Goal: Task Accomplishment & Management: Use online tool/utility

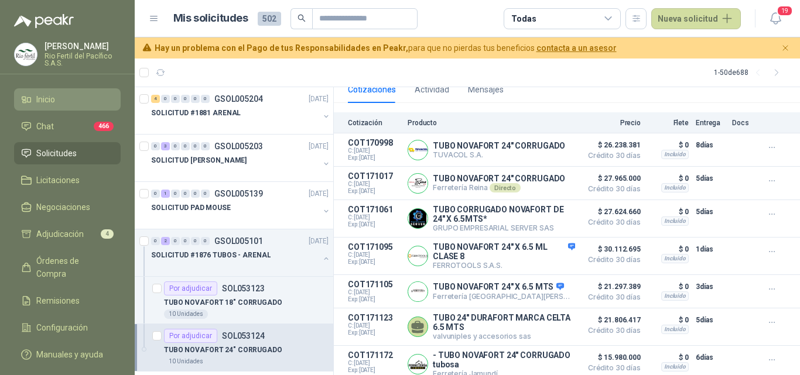
click at [55, 103] on span "Inicio" at bounding box center [45, 99] width 19 height 13
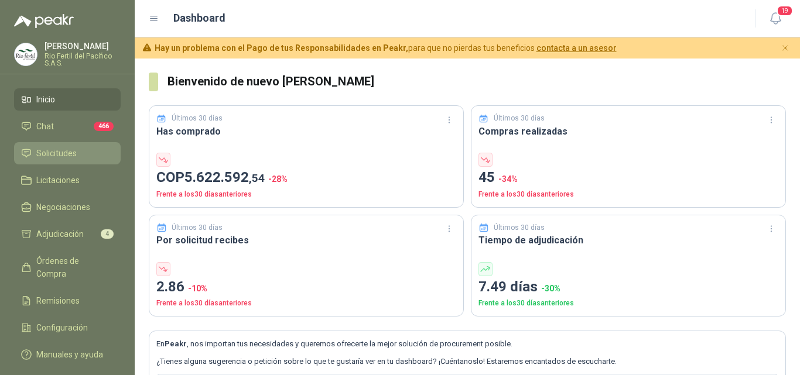
click at [60, 156] on span "Solicitudes" at bounding box center [56, 153] width 40 height 13
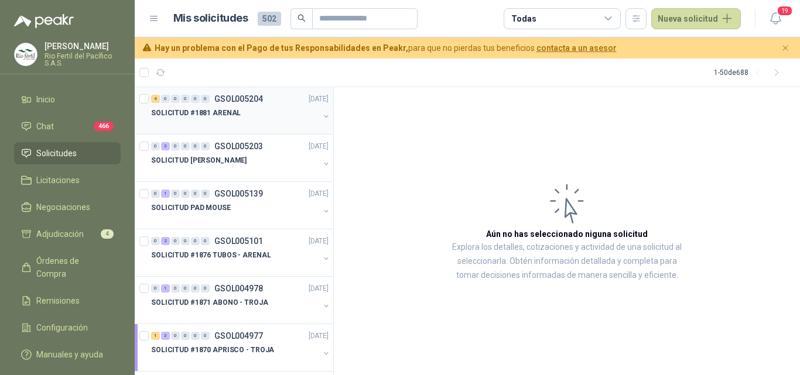
click at [231, 111] on p "SOLICITUD #1881 ARENAL" at bounding box center [196, 113] width 90 height 11
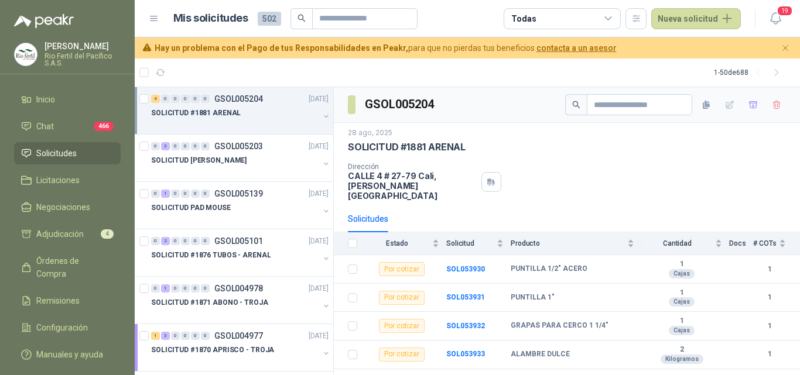
click at [58, 50] on p "[PERSON_NAME]" at bounding box center [83, 46] width 76 height 8
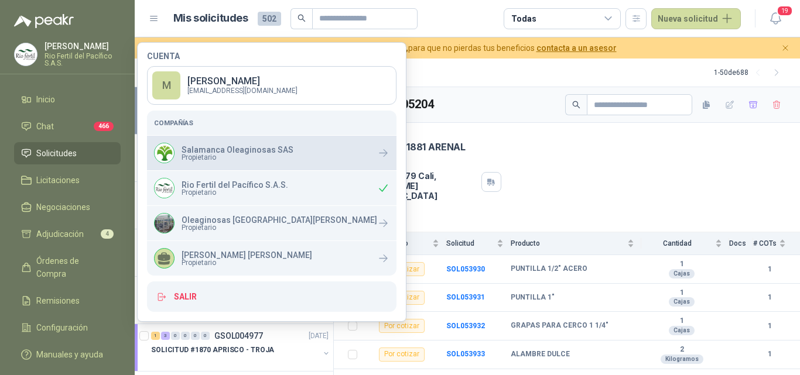
click at [204, 153] on p "Salamanca Oleaginosas SAS" at bounding box center [238, 150] width 112 height 8
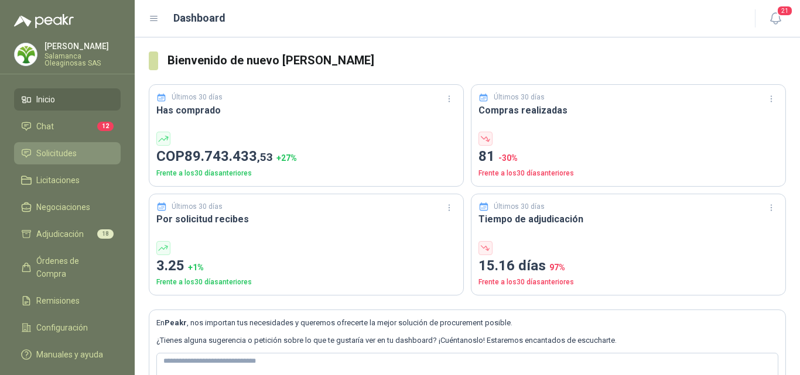
click at [74, 152] on span "Solicitudes" at bounding box center [56, 153] width 40 height 13
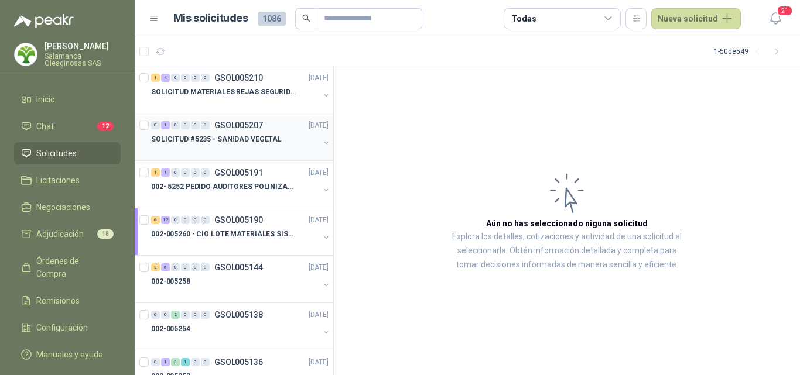
click at [264, 152] on div at bounding box center [235, 150] width 168 height 9
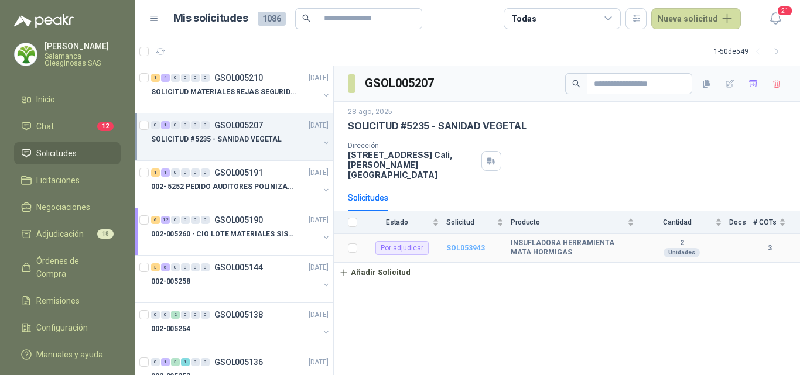
click at [457, 244] on b "SOL053943" at bounding box center [465, 248] width 39 height 8
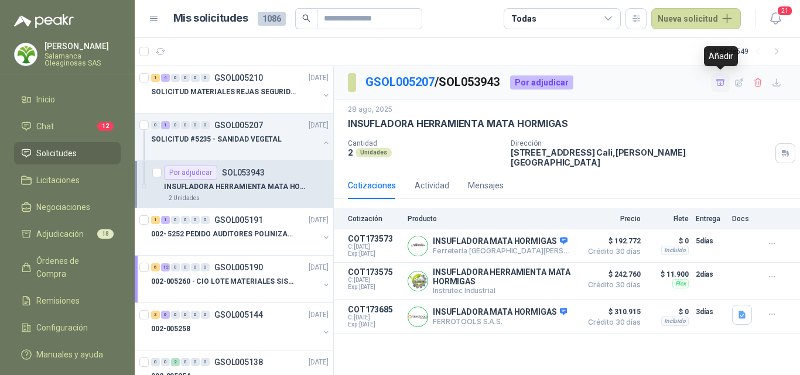
click at [720, 86] on icon "button" at bounding box center [720, 82] width 8 height 6
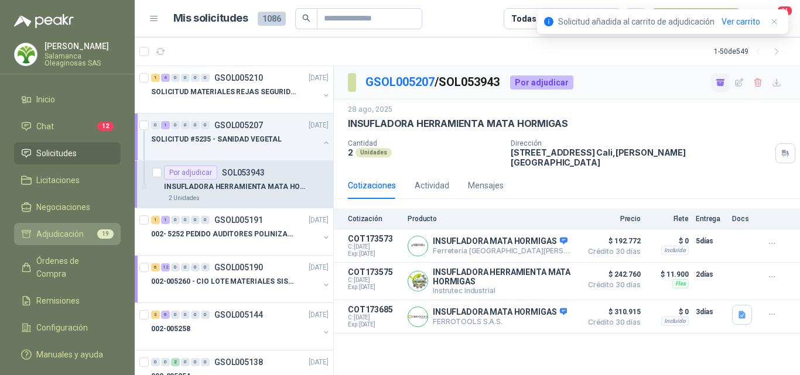
click at [71, 230] on span "Adjudicación" at bounding box center [59, 234] width 47 height 13
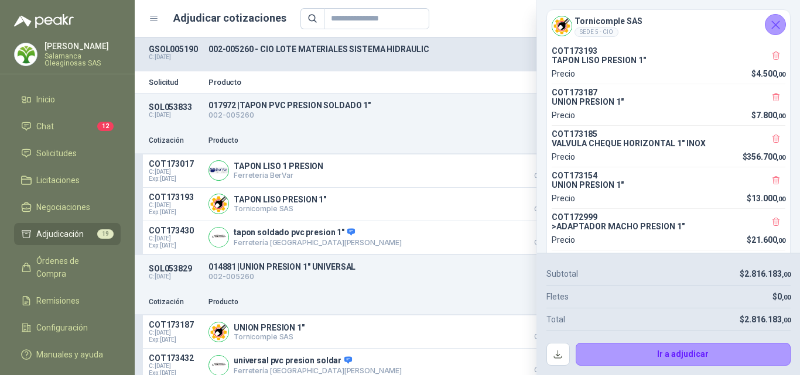
click at [776, 25] on icon "Cerrar" at bounding box center [776, 25] width 8 height 8
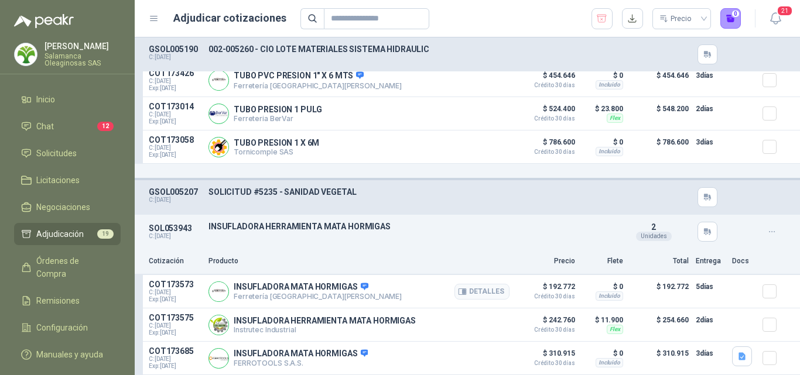
scroll to position [2814, 0]
click at [728, 22] on button "1" at bounding box center [730, 18] width 21 height 21
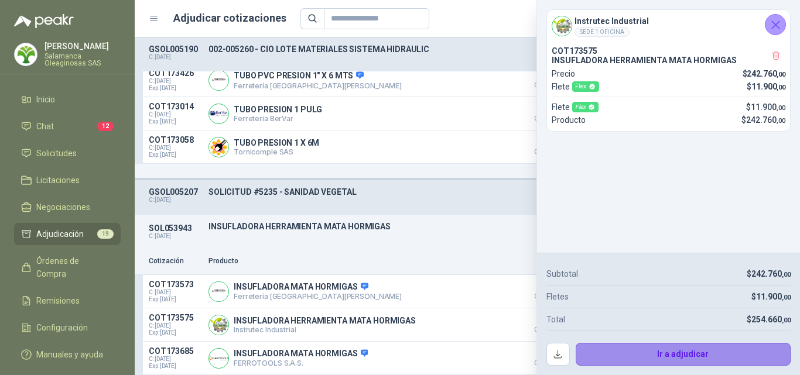
click at [623, 349] on button "Ir a adjudicar" at bounding box center [684, 354] width 216 height 23
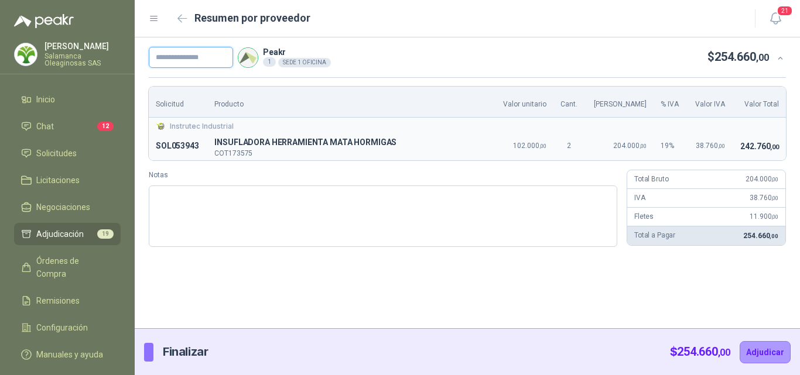
drag, startPoint x: 198, startPoint y: 57, endPoint x: 204, endPoint y: 65, distance: 10.1
click at [198, 57] on input "text" at bounding box center [191, 57] width 84 height 21
click at [218, 63] on input "text" at bounding box center [191, 57] width 84 height 21
type input "**********"
click at [779, 349] on button "Adjudicar" at bounding box center [765, 352] width 51 height 22
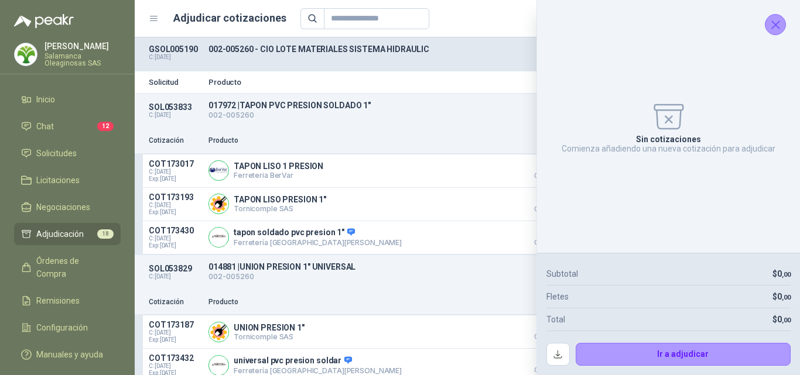
click at [780, 15] on button "Cerrar" at bounding box center [775, 24] width 21 height 21
